Goal: Use online tool/utility: Utilize a website feature to perform a specific function

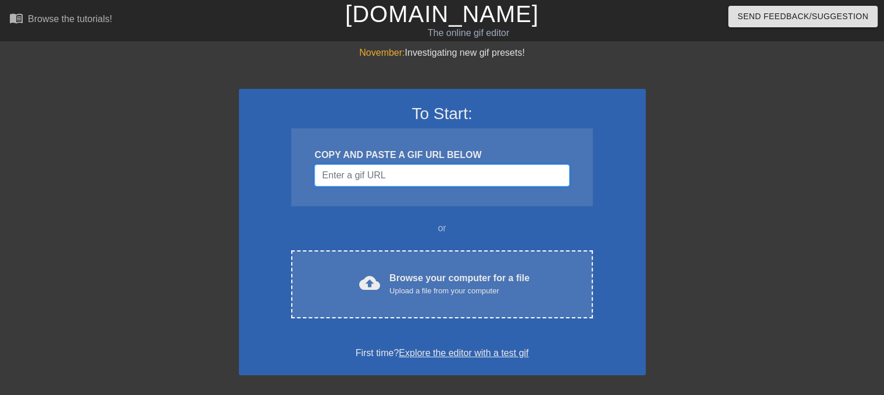
click at [412, 169] on input "Username" at bounding box center [442, 176] width 255 height 22
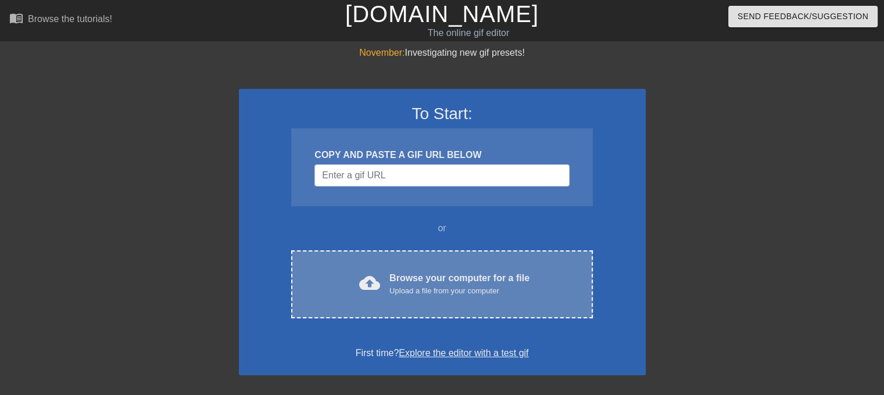
click at [437, 281] on div "Browse your computer for a file Upload a file from your computer" at bounding box center [460, 284] width 140 height 26
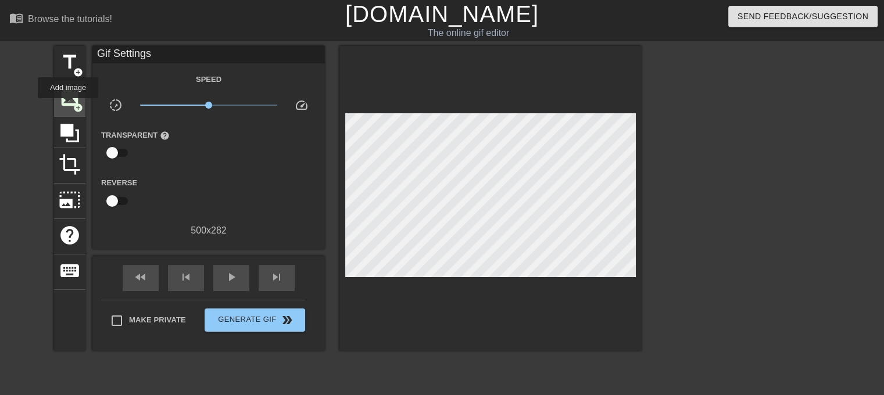
click at [70, 99] on span "image" at bounding box center [70, 98] width 22 height 22
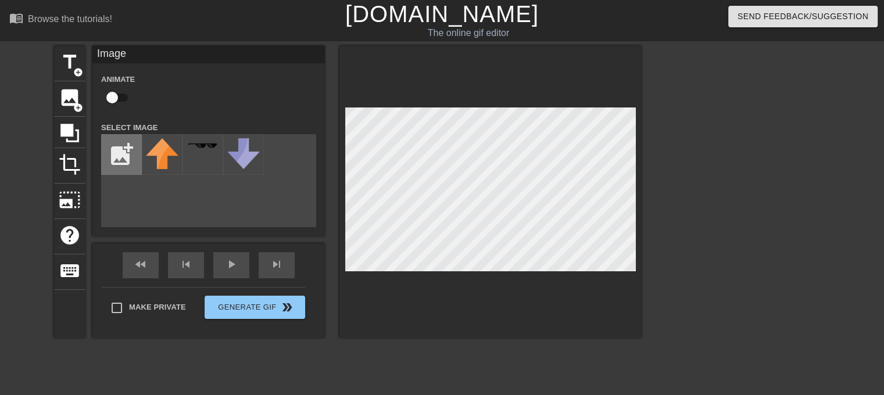
click at [126, 155] on input "file" at bounding box center [122, 155] width 40 height 40
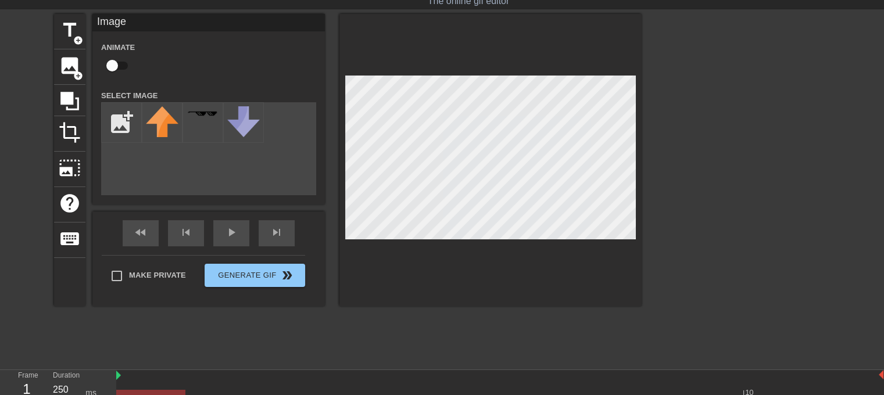
scroll to position [12, 0]
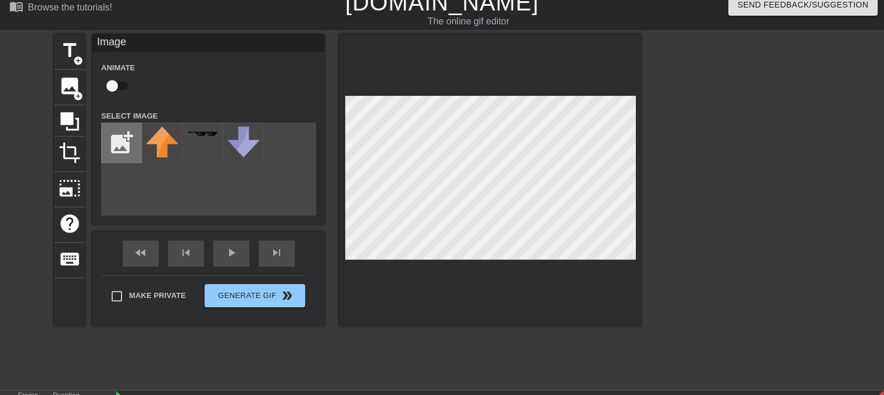
click at [127, 146] on input "file" at bounding box center [122, 143] width 40 height 40
type input "C:\fakepath\[PERSON_NAME].png"
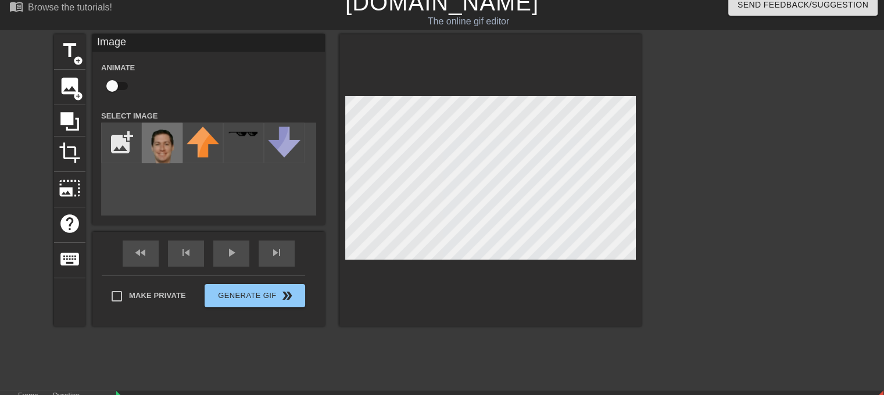
click at [167, 134] on img at bounding box center [162, 147] width 33 height 41
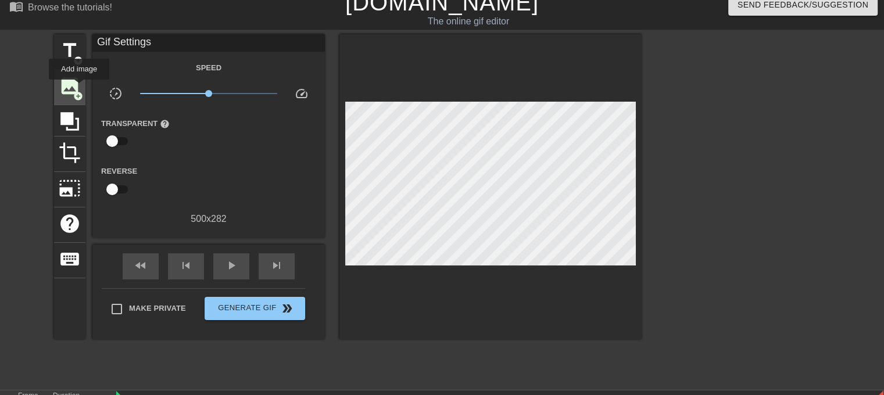
click at [79, 88] on span "image" at bounding box center [70, 86] width 22 height 22
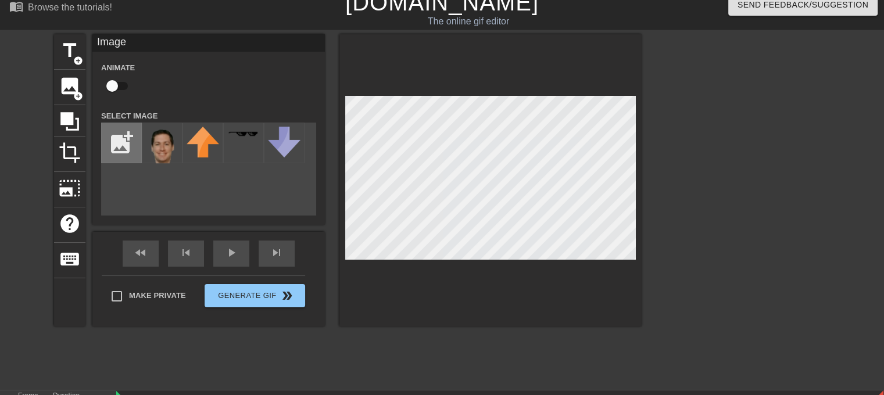
click at [137, 139] on input "file" at bounding box center [122, 143] width 40 height 40
click at [135, 144] on input "file" at bounding box center [122, 143] width 40 height 40
type input "C:\fakepath\[PERSON_NAME].png"
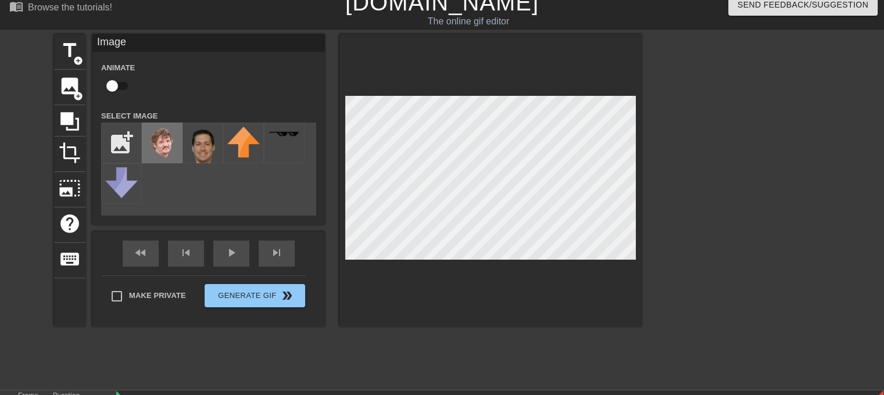
click at [169, 145] on img at bounding box center [162, 143] width 33 height 33
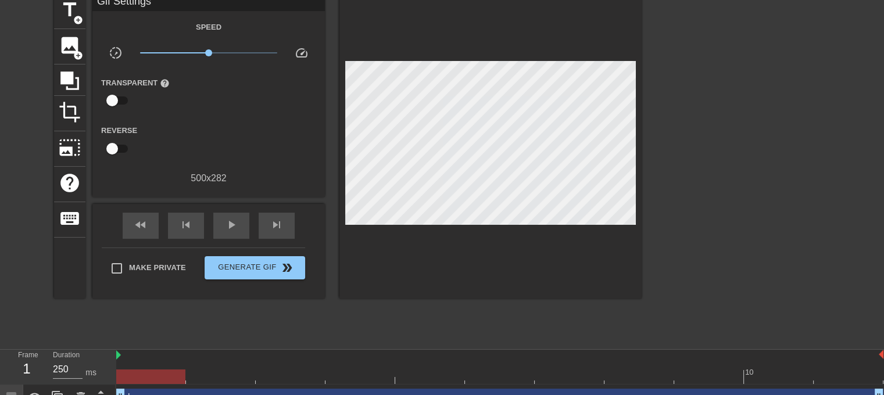
scroll to position [96, 0]
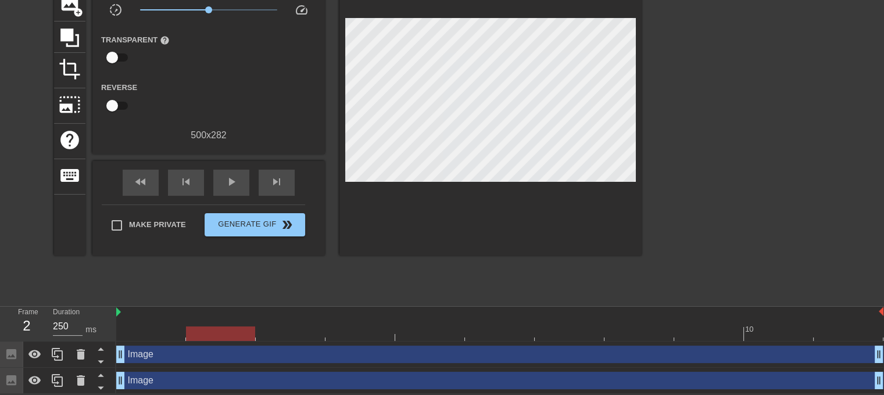
click at [221, 337] on div at bounding box center [499, 334] width 767 height 15
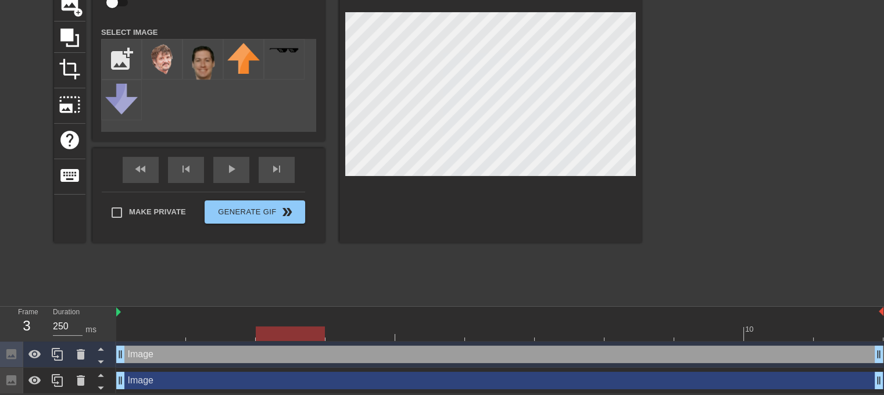
click at [304, 333] on div at bounding box center [499, 334] width 767 height 15
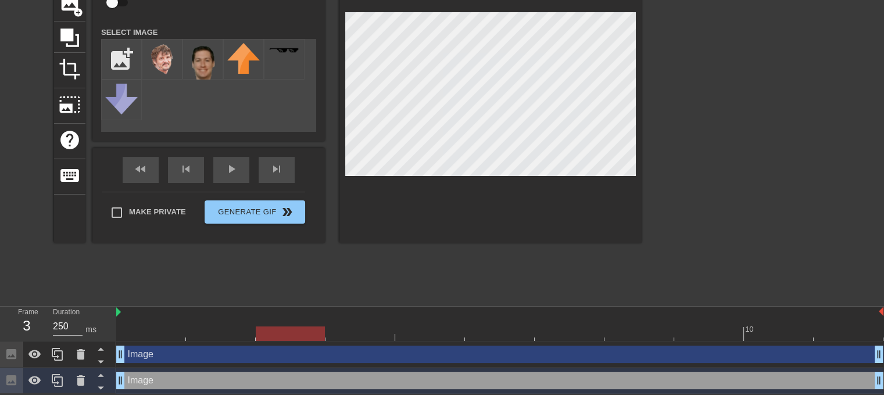
click at [367, 328] on div at bounding box center [499, 334] width 767 height 15
click at [418, 337] on div at bounding box center [499, 334] width 767 height 15
click at [513, 340] on div "10" at bounding box center [499, 324] width 767 height 35
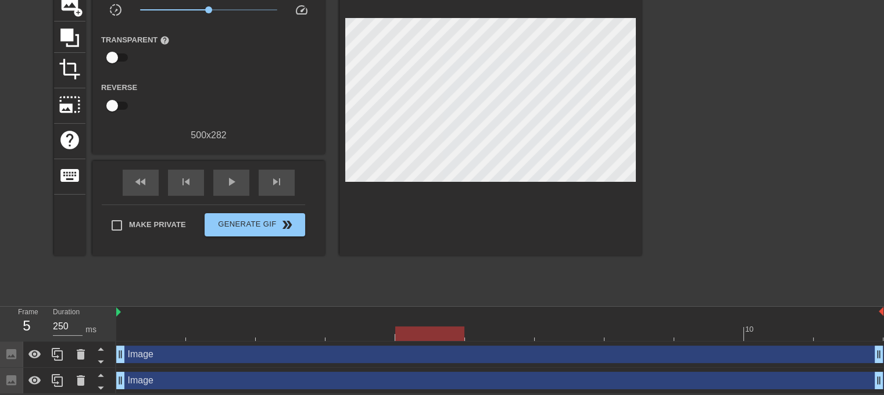
click at [510, 334] on div at bounding box center [499, 334] width 767 height 15
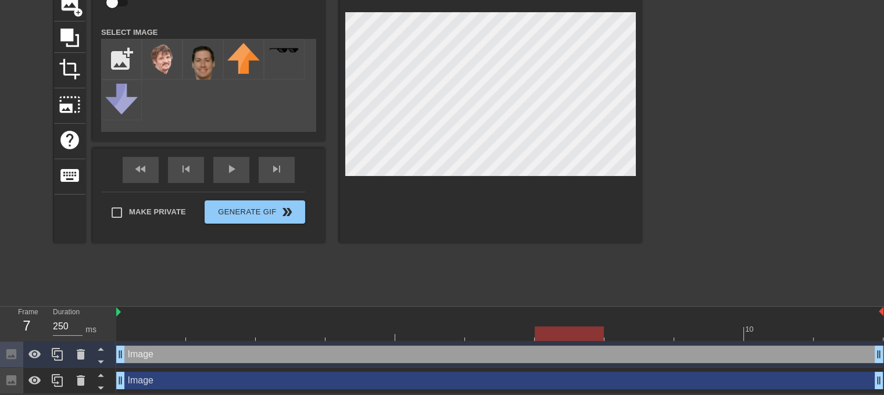
click at [567, 331] on div at bounding box center [499, 334] width 767 height 15
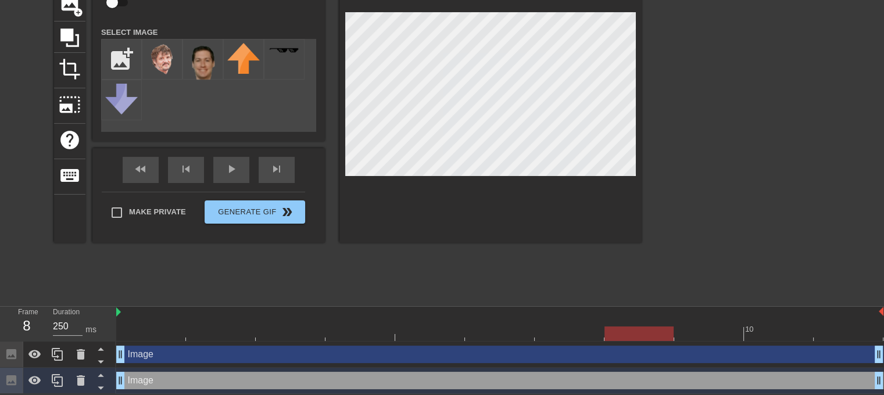
click at [652, 328] on div at bounding box center [499, 334] width 767 height 15
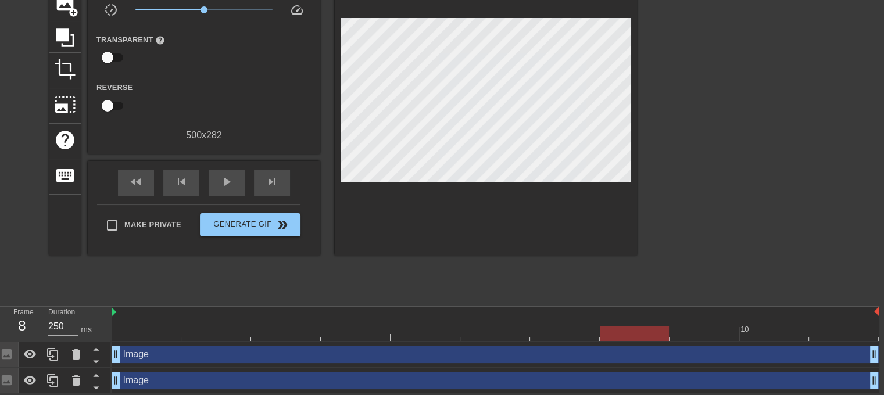
scroll to position [96, 9]
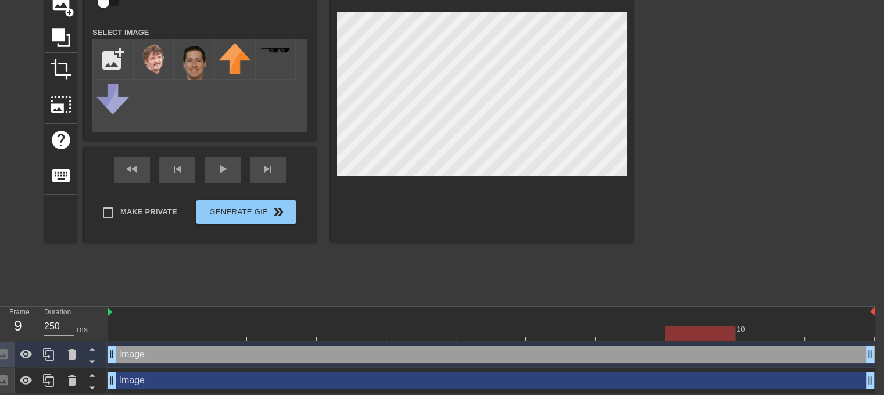
click at [711, 331] on div at bounding box center [491, 334] width 767 height 15
drag, startPoint x: 641, startPoint y: 334, endPoint x: 659, endPoint y: 334, distance: 17.4
click at [642, 334] on div at bounding box center [491, 334] width 767 height 15
click at [688, 331] on div at bounding box center [491, 334] width 767 height 15
click at [767, 332] on div at bounding box center [491, 334] width 767 height 15
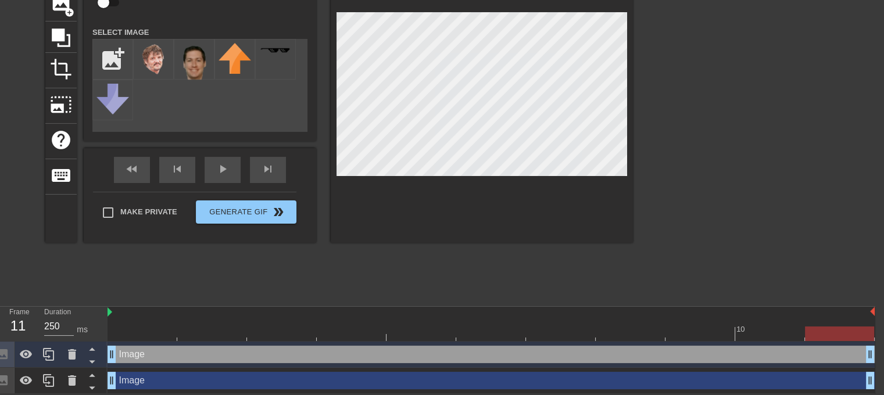
click at [837, 337] on div at bounding box center [491, 334] width 767 height 15
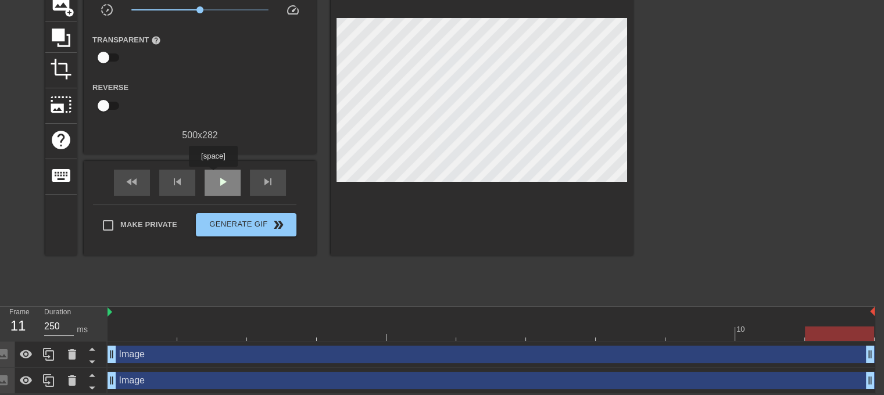
click at [213, 175] on div "play_arrow" at bounding box center [223, 183] width 36 height 26
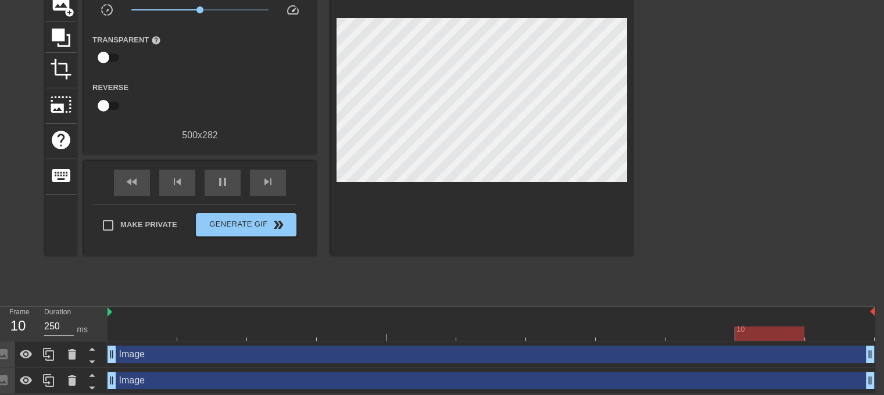
click at [153, 329] on div at bounding box center [491, 334] width 767 height 15
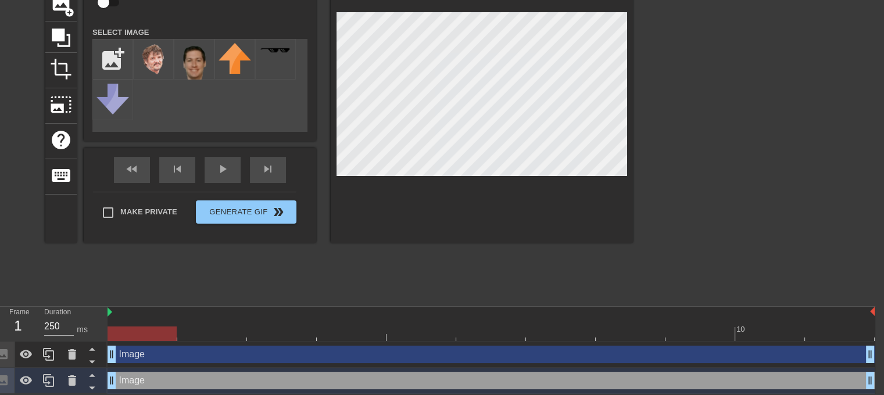
click at [216, 334] on div at bounding box center [491, 334] width 767 height 15
click at [149, 332] on div at bounding box center [491, 334] width 767 height 15
click at [189, 331] on div at bounding box center [491, 334] width 767 height 15
click at [227, 165] on div "fast_rewind skip_previous play_arrow skip_next" at bounding box center [200, 170] width 190 height 44
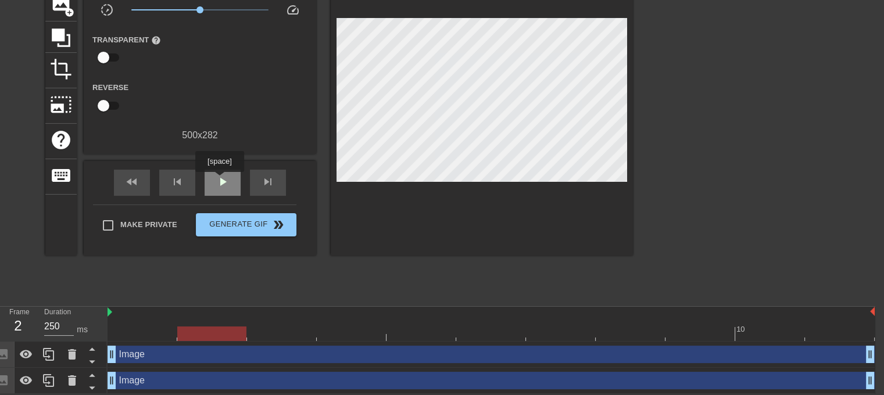
click at [219, 180] on span "play_arrow" at bounding box center [223, 182] width 14 height 14
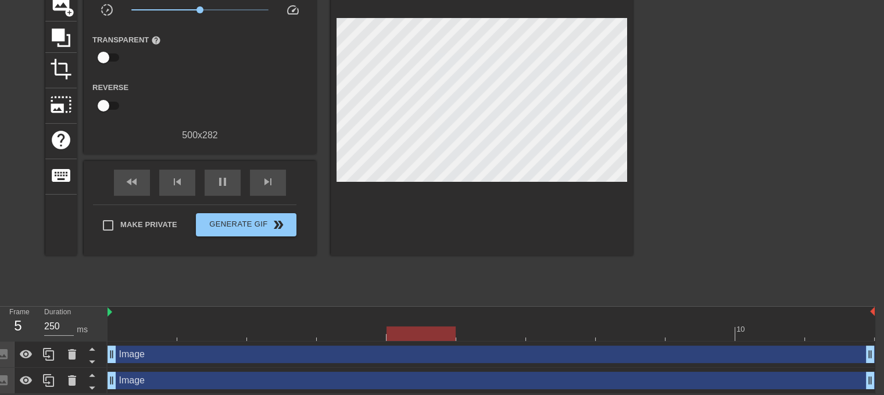
click at [157, 358] on div "Image drag_handle drag_handle" at bounding box center [491, 354] width 767 height 17
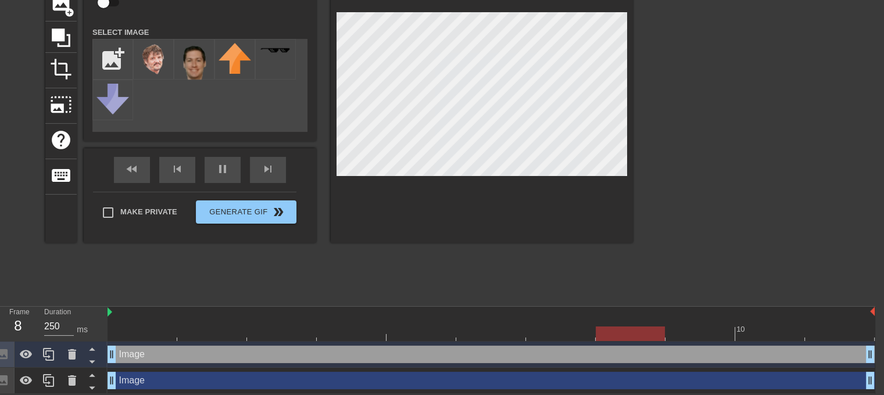
click at [159, 381] on div "Image drag_handle drag_handle" at bounding box center [491, 380] width 767 height 17
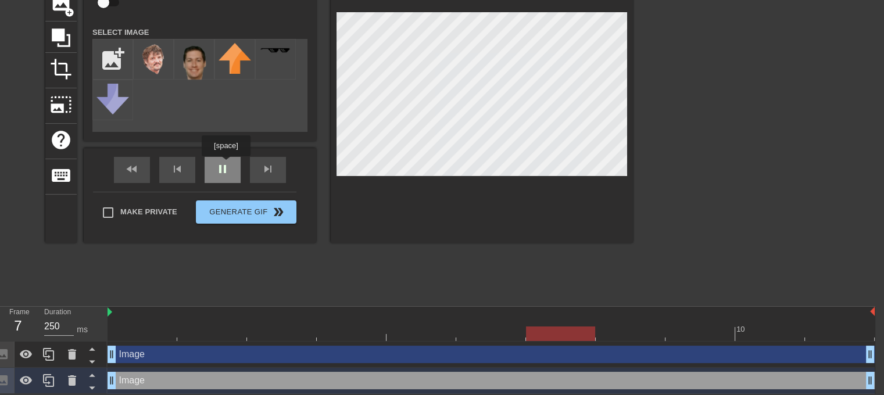
click at [226, 165] on div "fast_rewind skip_previous pause skip_next" at bounding box center [200, 170] width 190 height 44
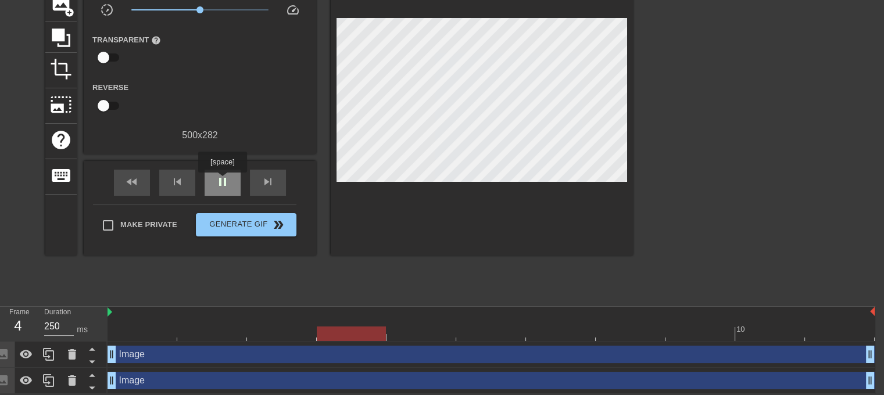
click at [222, 181] on span "pause" at bounding box center [223, 182] width 14 height 14
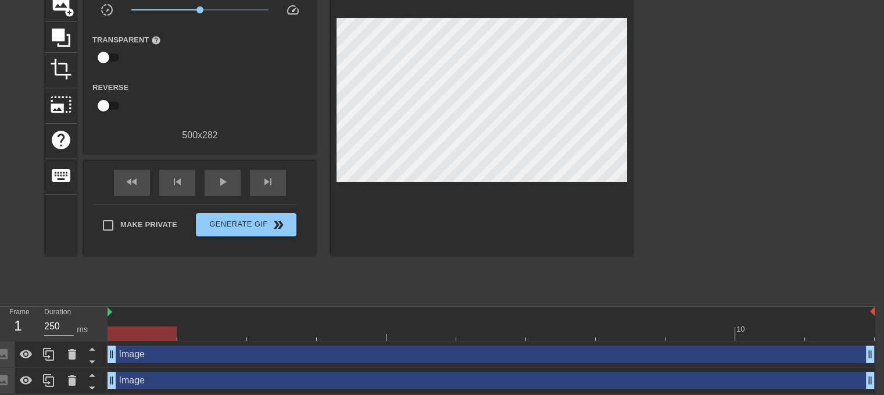
click at [140, 331] on div at bounding box center [491, 334] width 767 height 15
click at [189, 349] on div "Image drag_handle drag_handle" at bounding box center [491, 354] width 767 height 17
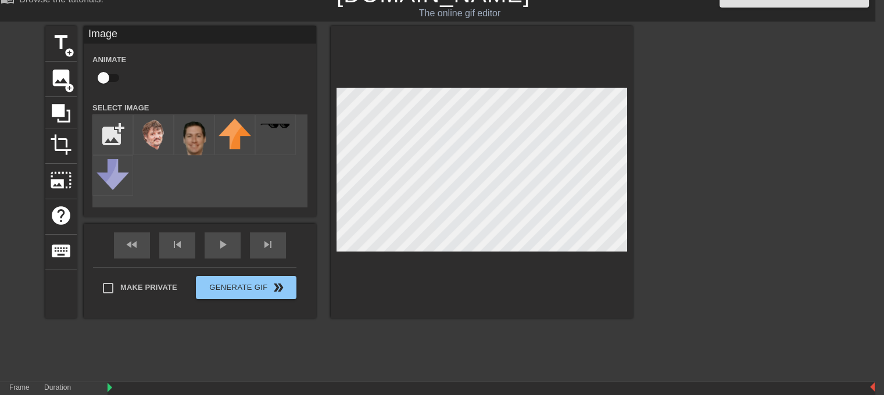
scroll to position [0, 9]
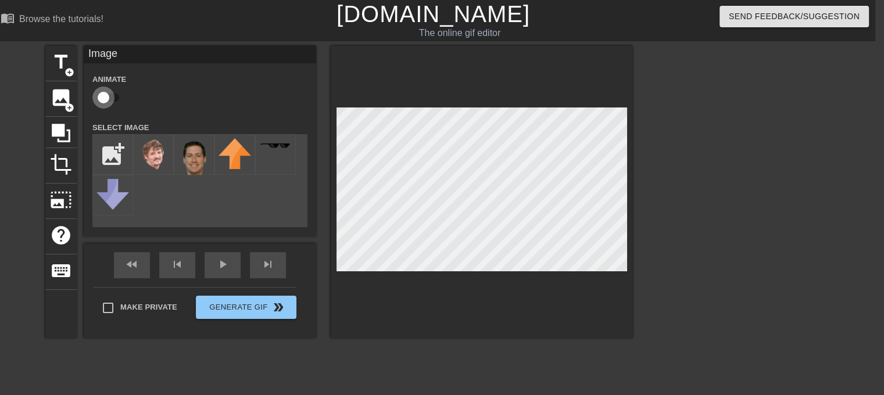
click at [109, 91] on input "checkbox" at bounding box center [103, 98] width 66 height 22
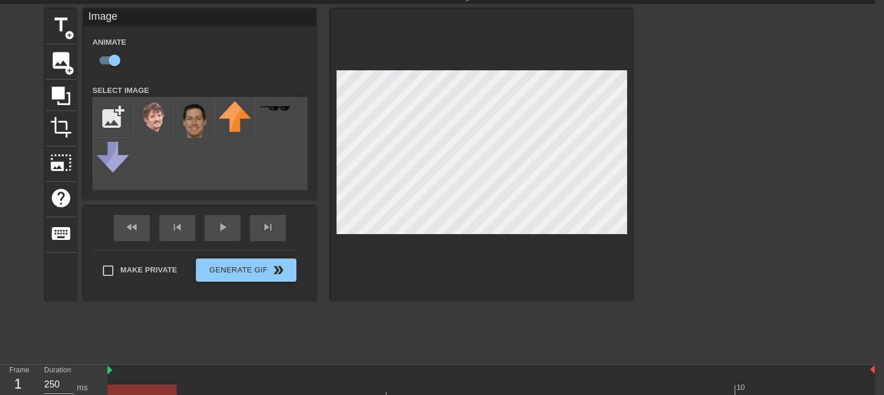
scroll to position [96, 9]
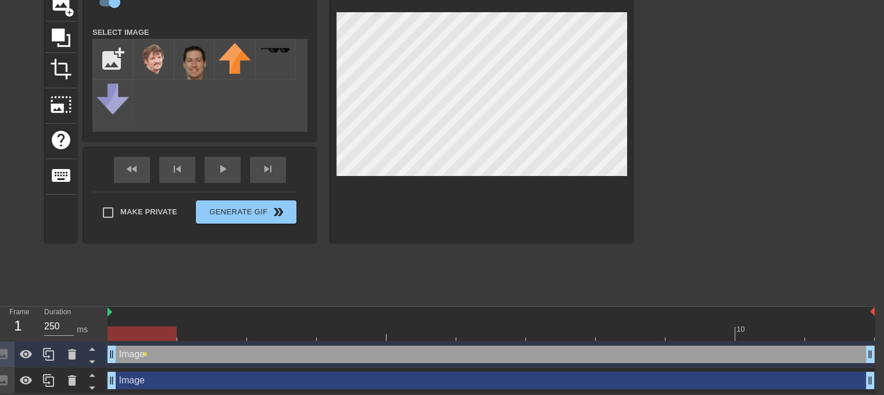
click at [191, 379] on div "Image drag_handle drag_handle" at bounding box center [491, 380] width 767 height 17
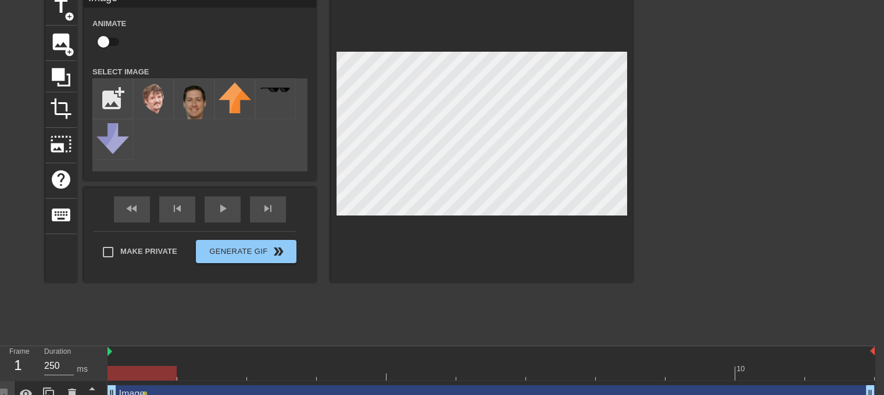
scroll to position [38, 9]
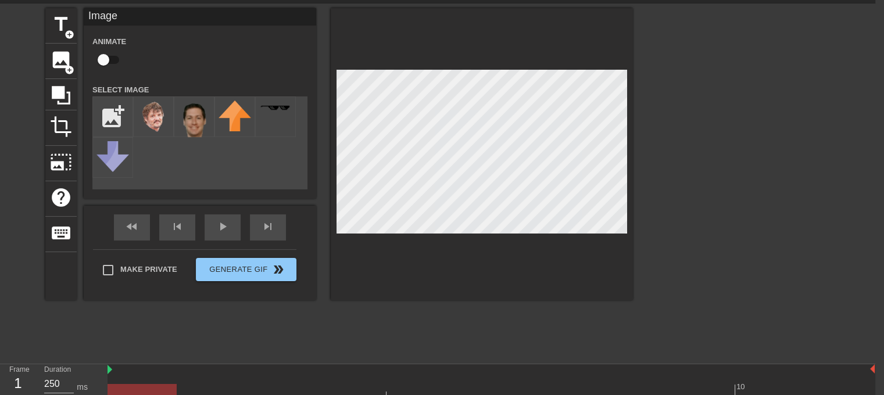
click at [110, 60] on input "checkbox" at bounding box center [103, 60] width 66 height 22
checkbox input "true"
click at [221, 228] on div "play_arrow" at bounding box center [223, 228] width 36 height 26
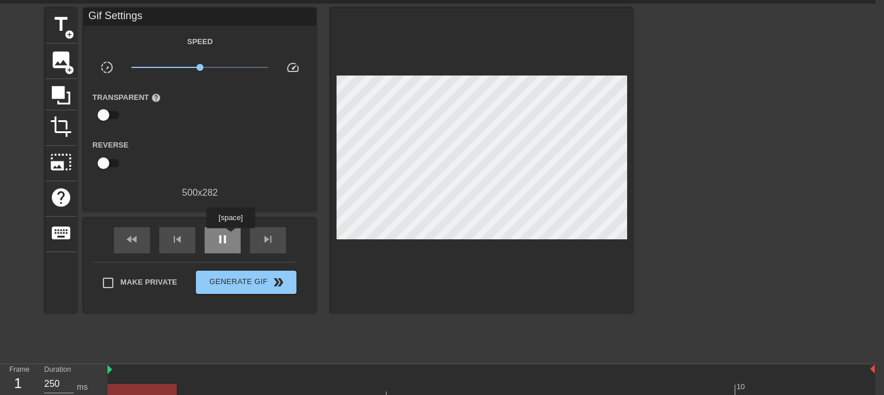
click at [230, 237] on div "pause" at bounding box center [223, 240] width 36 height 26
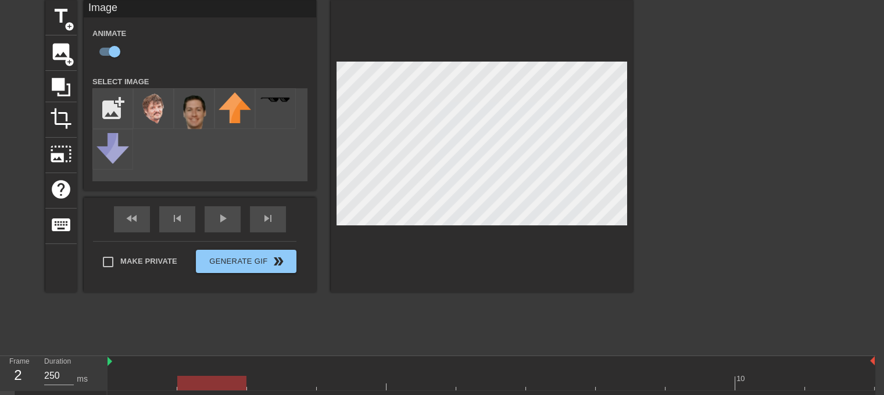
scroll to position [96, 9]
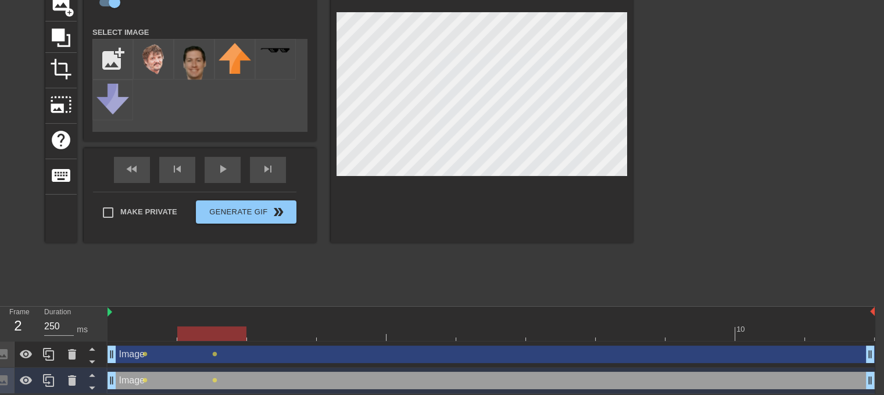
click at [153, 333] on div at bounding box center [491, 334] width 767 height 15
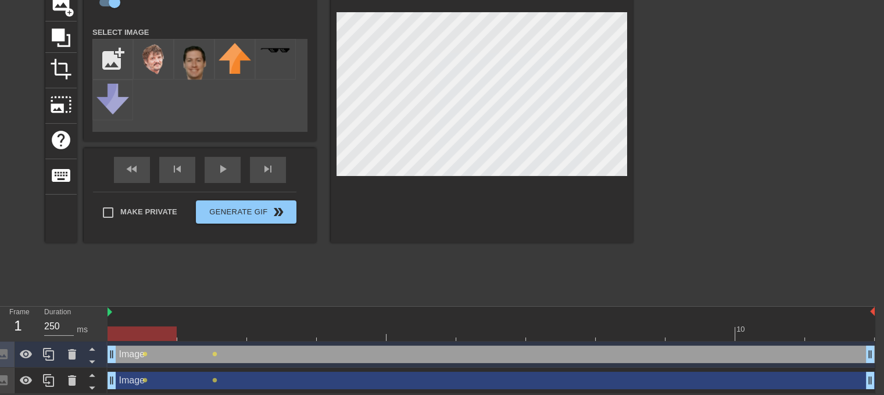
click at [207, 327] on div at bounding box center [491, 334] width 767 height 15
click at [155, 335] on div at bounding box center [491, 334] width 767 height 15
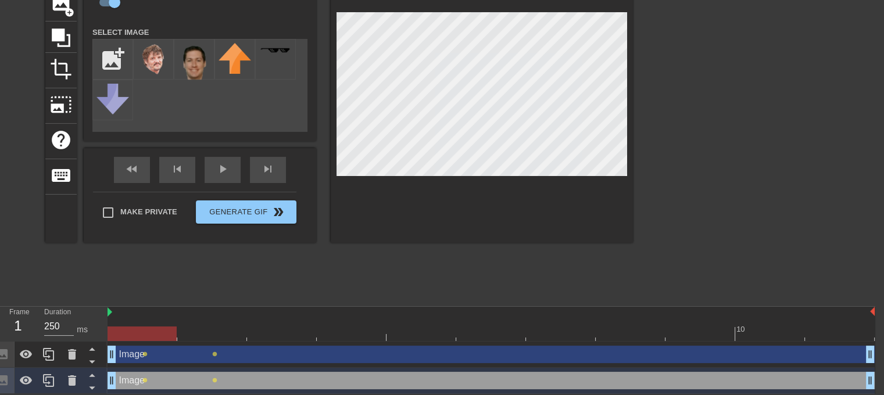
click at [205, 335] on div at bounding box center [491, 334] width 767 height 15
click at [284, 337] on div at bounding box center [491, 334] width 767 height 15
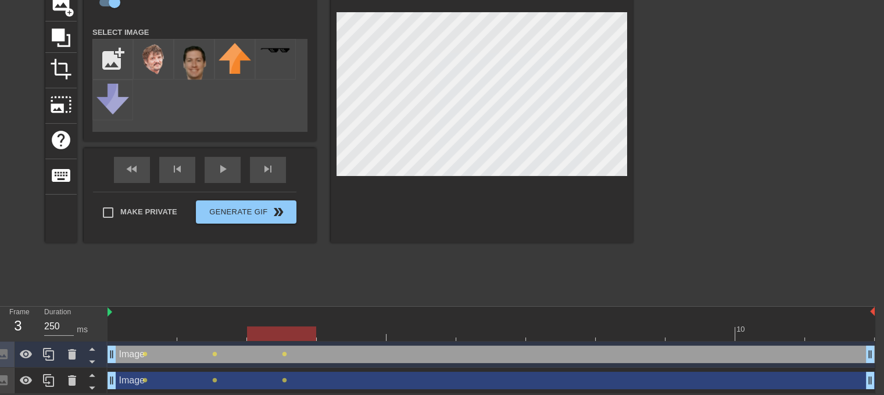
click at [158, 335] on div at bounding box center [491, 334] width 767 height 15
click at [227, 331] on div at bounding box center [491, 334] width 767 height 15
click at [295, 330] on div at bounding box center [491, 334] width 767 height 15
click at [348, 333] on div at bounding box center [491, 334] width 767 height 15
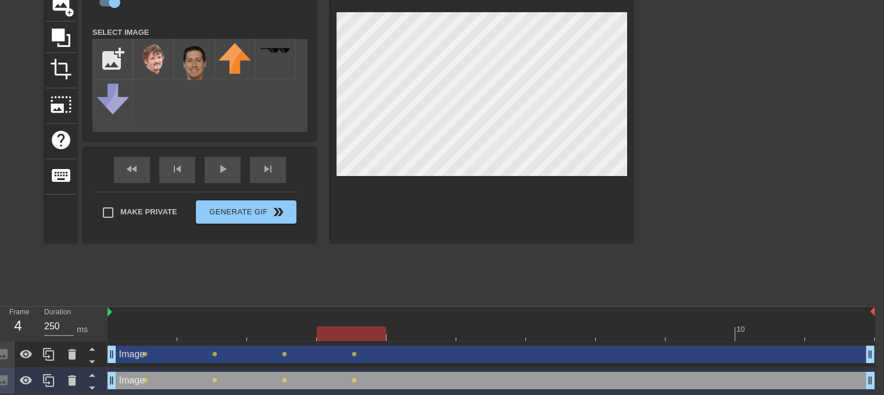
click at [421, 335] on div at bounding box center [491, 334] width 767 height 15
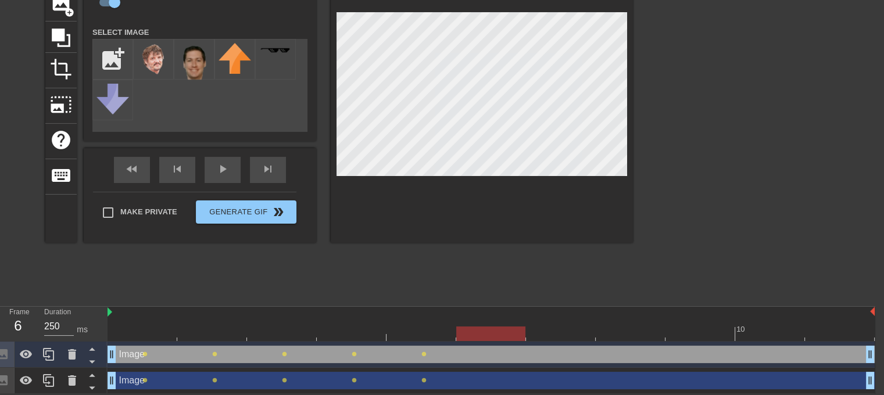
click at [483, 332] on div at bounding box center [491, 334] width 767 height 15
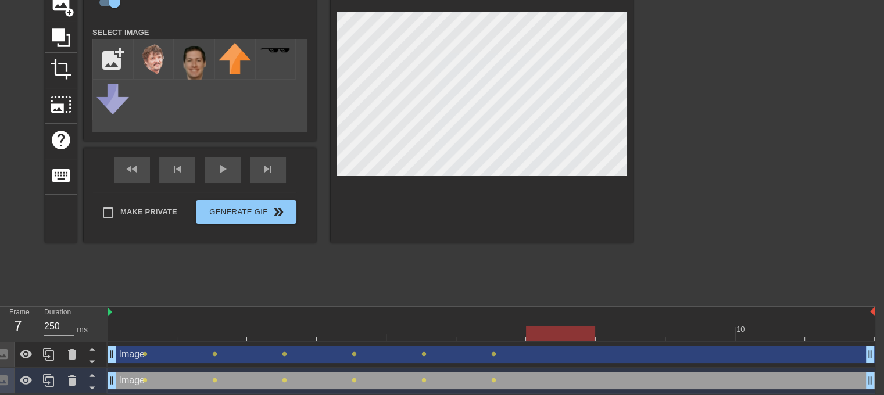
click at [568, 327] on div at bounding box center [491, 334] width 767 height 15
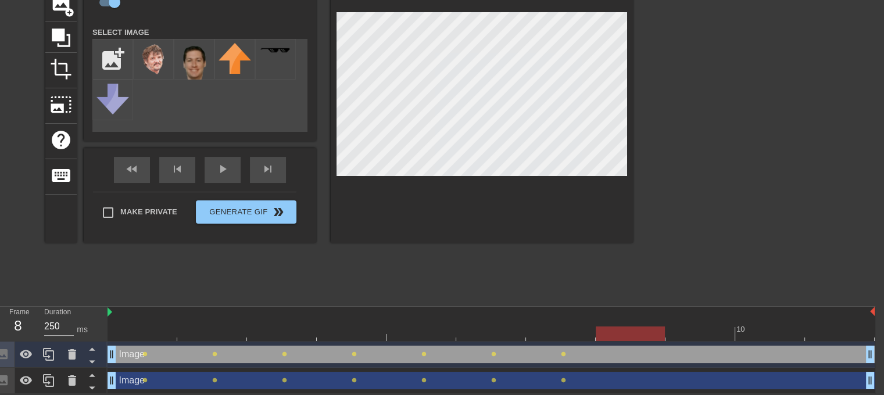
click at [632, 330] on div at bounding box center [491, 334] width 767 height 15
click at [700, 335] on div at bounding box center [491, 334] width 767 height 15
click at [771, 337] on div at bounding box center [491, 334] width 767 height 15
click at [830, 340] on div at bounding box center [491, 334] width 767 height 15
click at [753, 329] on div at bounding box center [491, 334] width 767 height 15
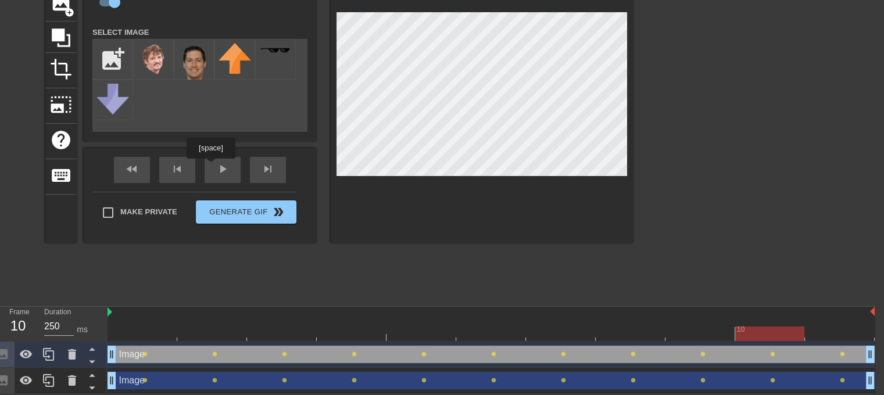
click at [211, 167] on div "fast_rewind skip_previous play_arrow skip_next" at bounding box center [200, 170] width 190 height 44
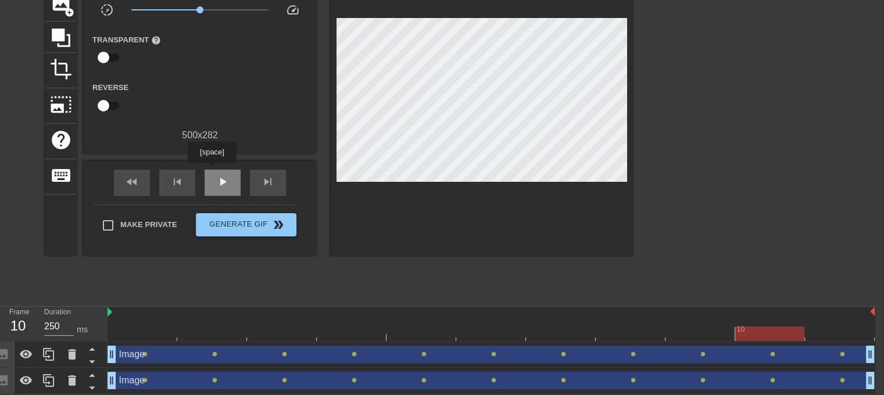
click at [216, 176] on span "play_arrow" at bounding box center [223, 182] width 14 height 14
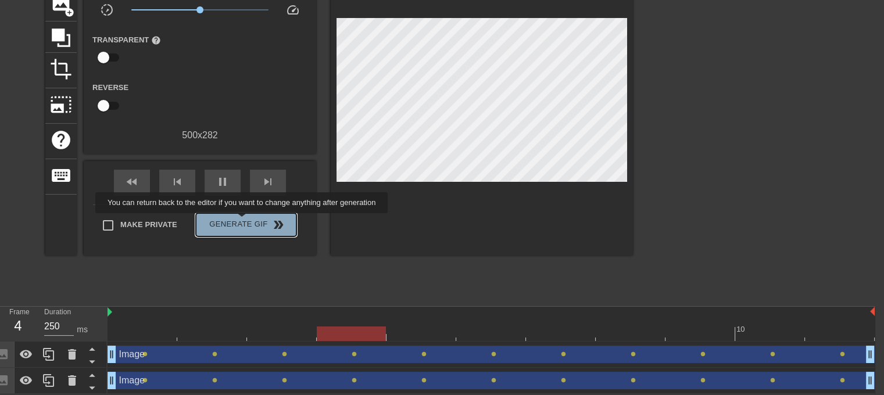
click at [243, 221] on span "Generate Gif double_arrow" at bounding box center [246, 225] width 91 height 14
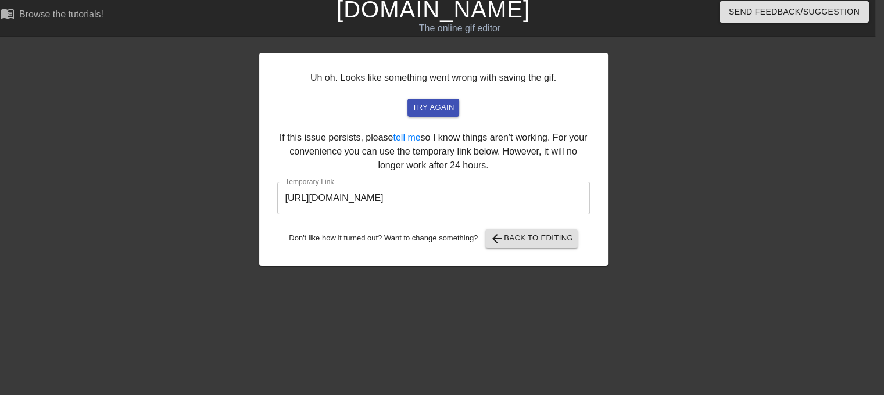
click at [520, 202] on input "[URL][DOMAIN_NAME]" at bounding box center [433, 198] width 313 height 33
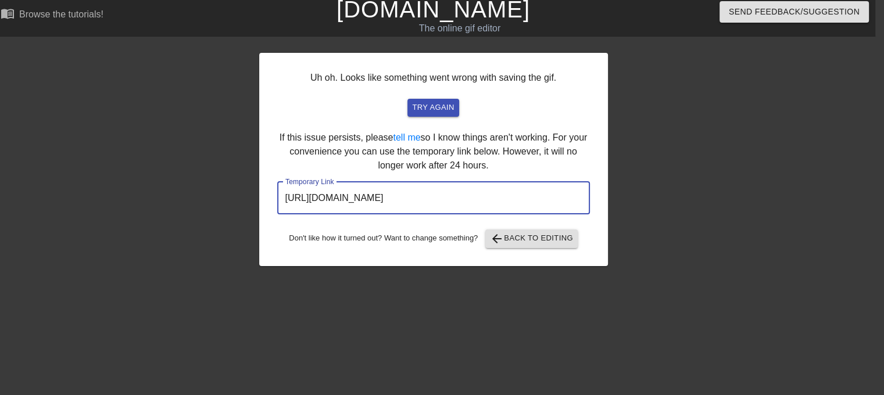
click at [521, 202] on input "[URL][DOMAIN_NAME]" at bounding box center [433, 198] width 313 height 33
click at [444, 106] on span "try again" at bounding box center [433, 107] width 42 height 13
